Goal: Task Accomplishment & Management: Manage account settings

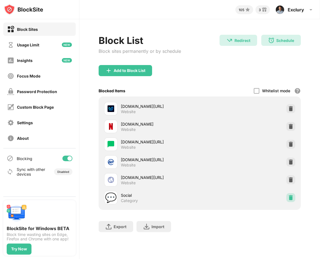
click at [291, 200] on img at bounding box center [291, 198] width 6 height 6
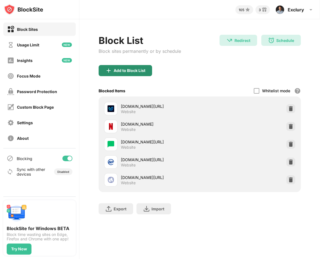
click at [119, 70] on div "Add to Block List" at bounding box center [130, 70] width 32 height 4
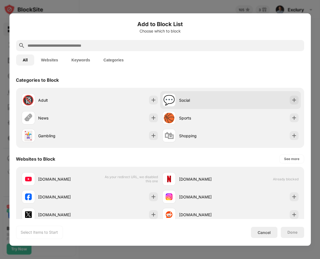
click at [201, 100] on div "Social" at bounding box center [204, 100] width 51 height 6
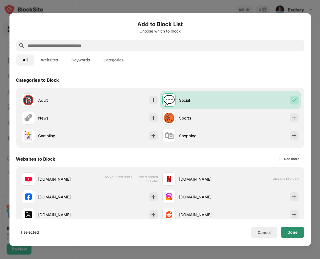
click at [291, 234] on div "Done" at bounding box center [292, 232] width 10 height 4
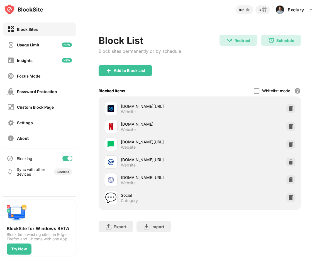
click at [211, 224] on div "Export Export Files (for websites items only) Import Import Files (for websites…" at bounding box center [199, 224] width 202 height 28
click at [291, 199] on img at bounding box center [291, 198] width 6 height 6
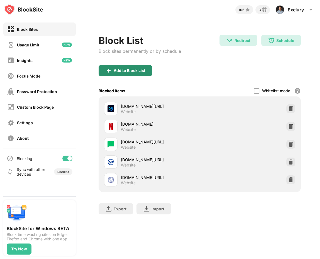
click at [125, 68] on div "Add to Block List" at bounding box center [124, 70] width 53 height 11
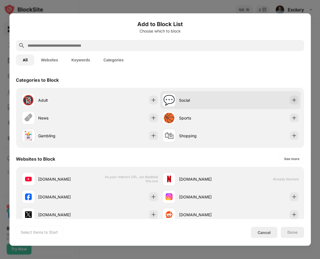
click at [192, 95] on div "💬 Social" at bounding box center [196, 99] width 68 height 13
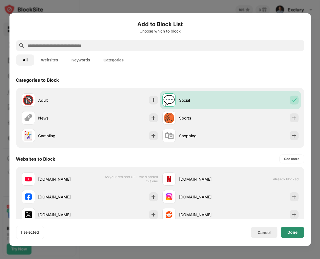
click at [294, 232] on div "Done" at bounding box center [292, 232] width 10 height 4
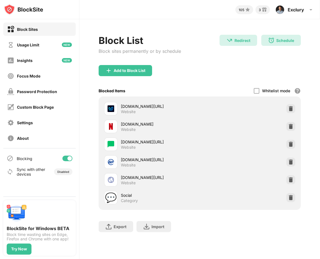
click at [186, 38] on div "Block List Block sites permanently or by schedule Redirect Redirect to youtube.…" at bounding box center [199, 50] width 202 height 30
